Goal: Transaction & Acquisition: Purchase product/service

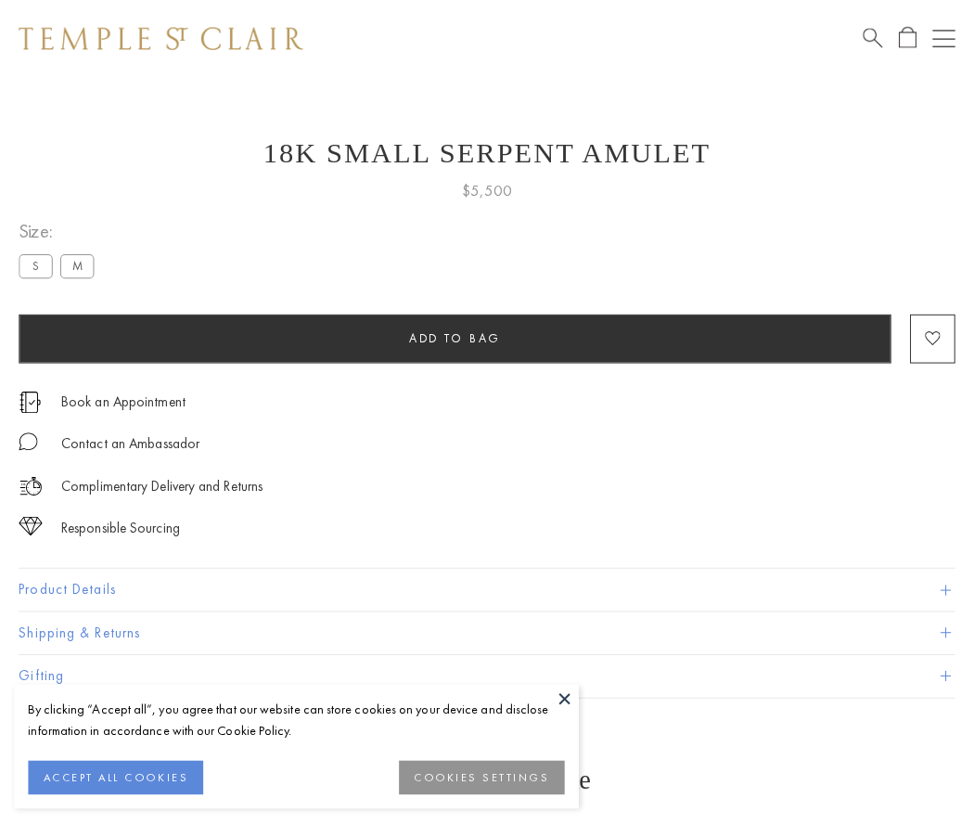
scroll to position [74, 0]
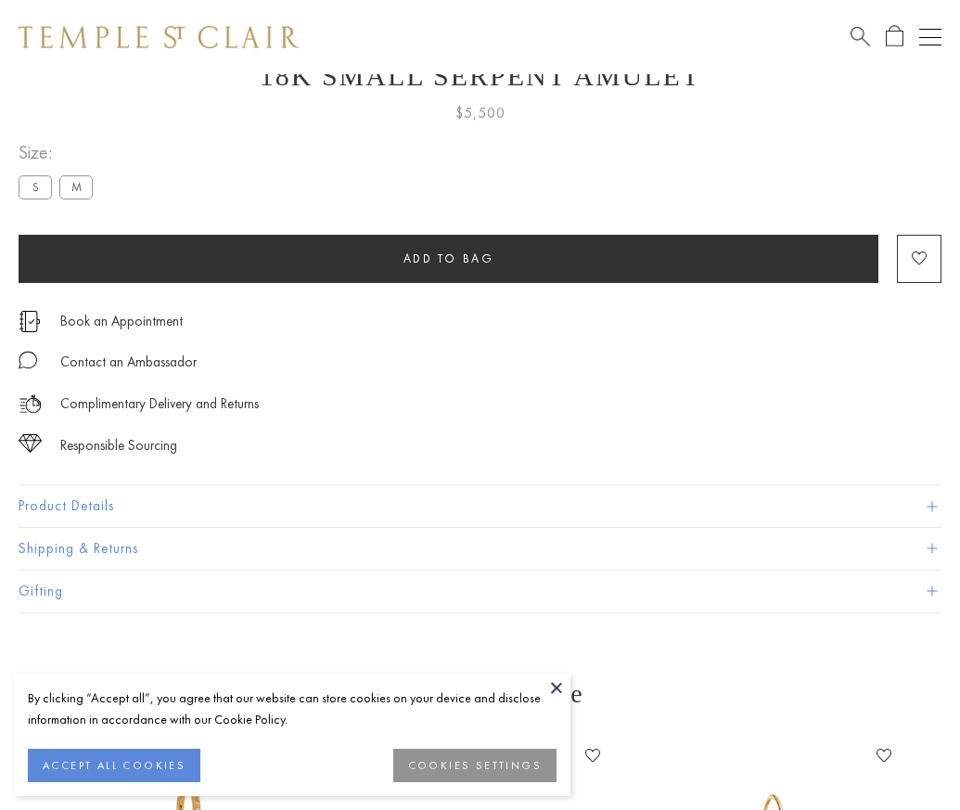
click at [448, 258] on span "Add to bag" at bounding box center [449, 259] width 91 height 16
